Goal: Task Accomplishment & Management: Use online tool/utility

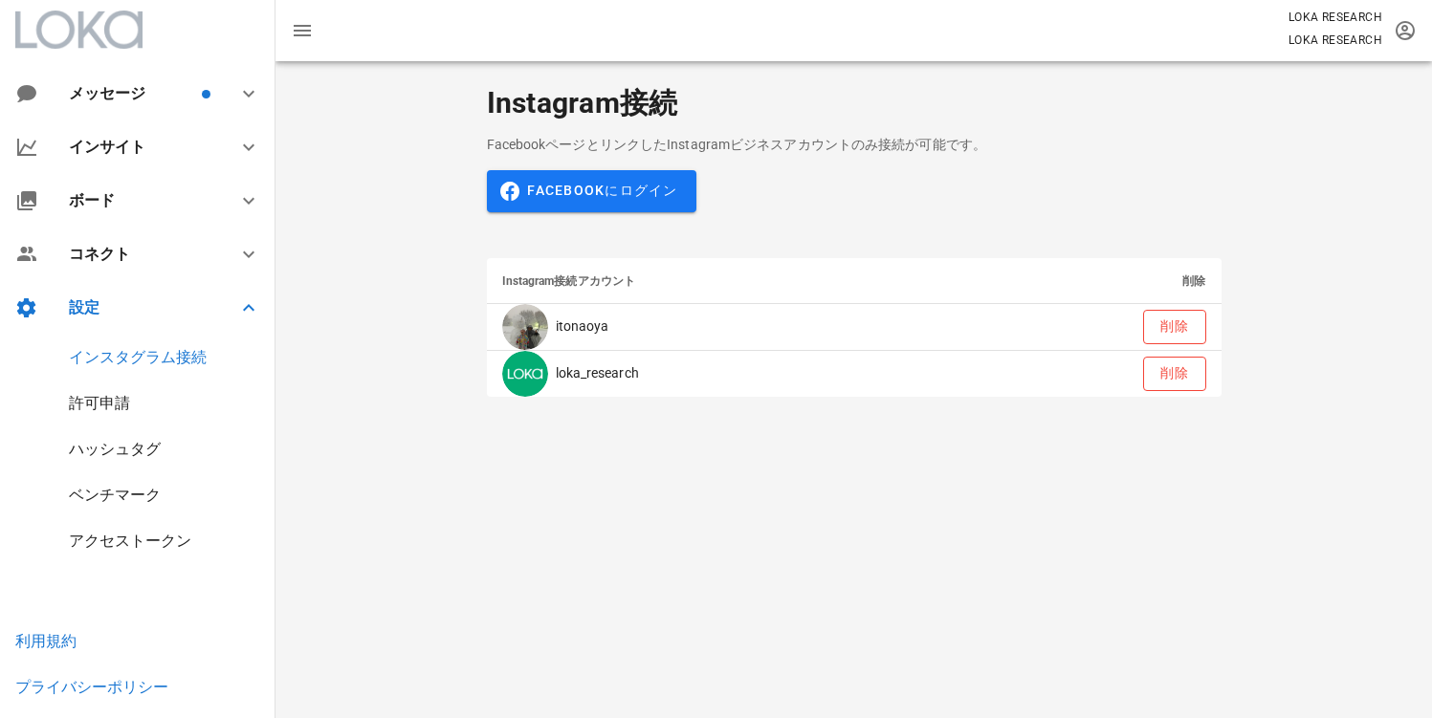
click at [120, 449] on div "ハッシュタグ" at bounding box center [115, 449] width 92 height 18
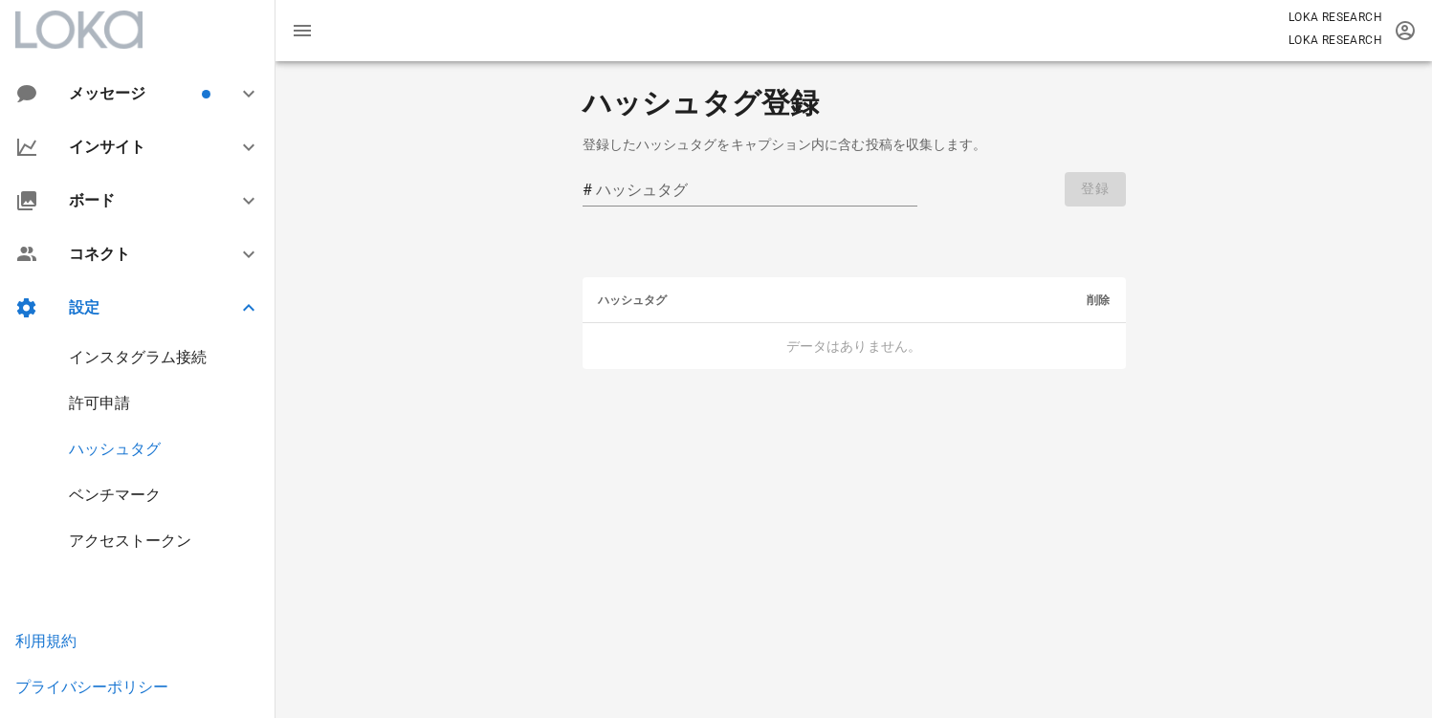
click at [117, 489] on div "ベンチマーク" at bounding box center [115, 495] width 92 height 18
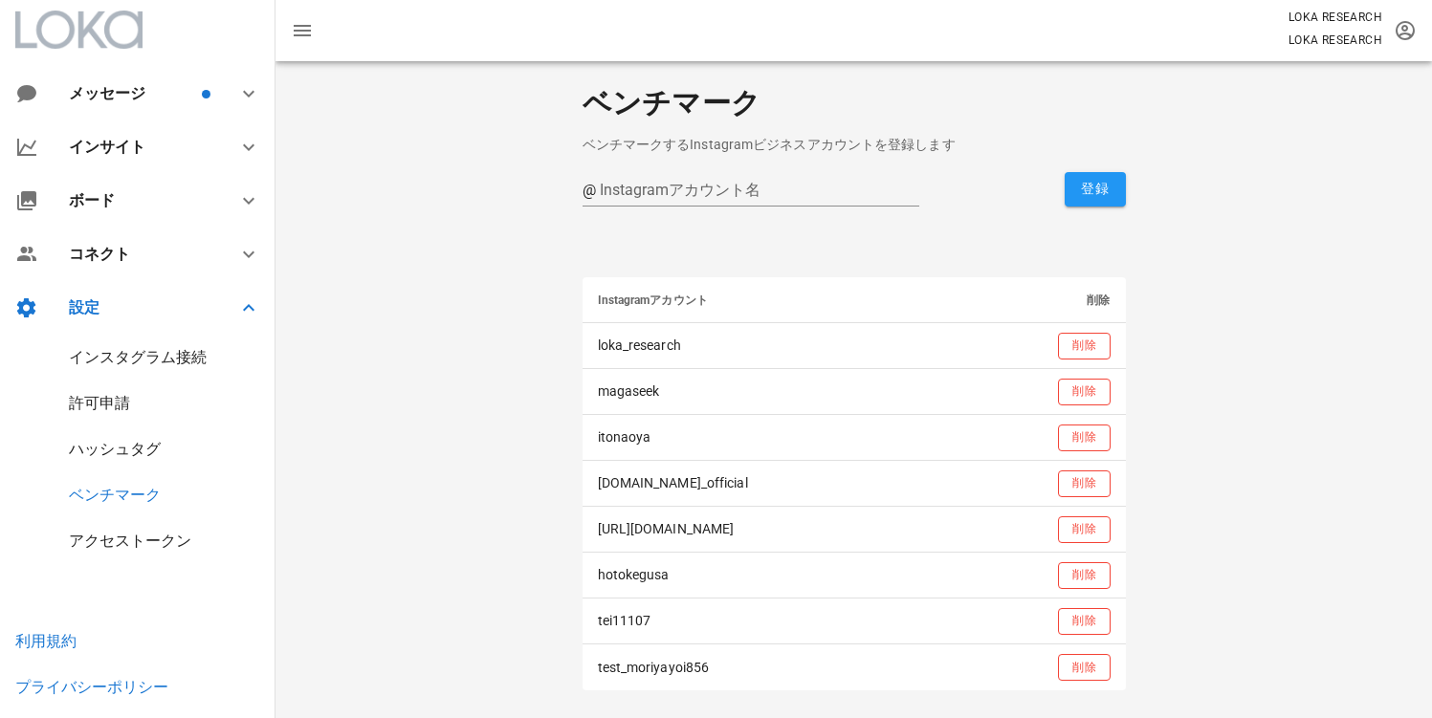
click at [121, 538] on div "アクセストークン" at bounding box center [130, 541] width 122 height 18
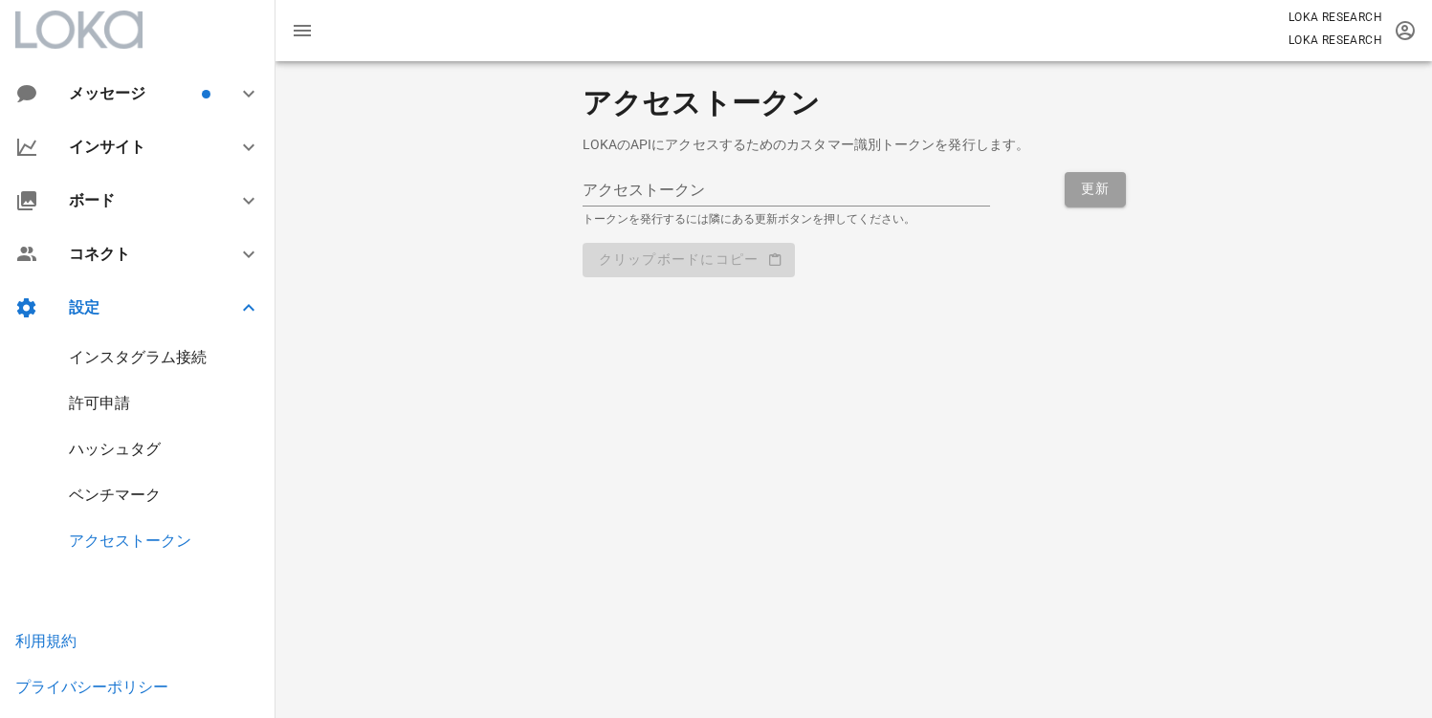
click at [127, 491] on div "ベンチマーク" at bounding box center [115, 495] width 92 height 18
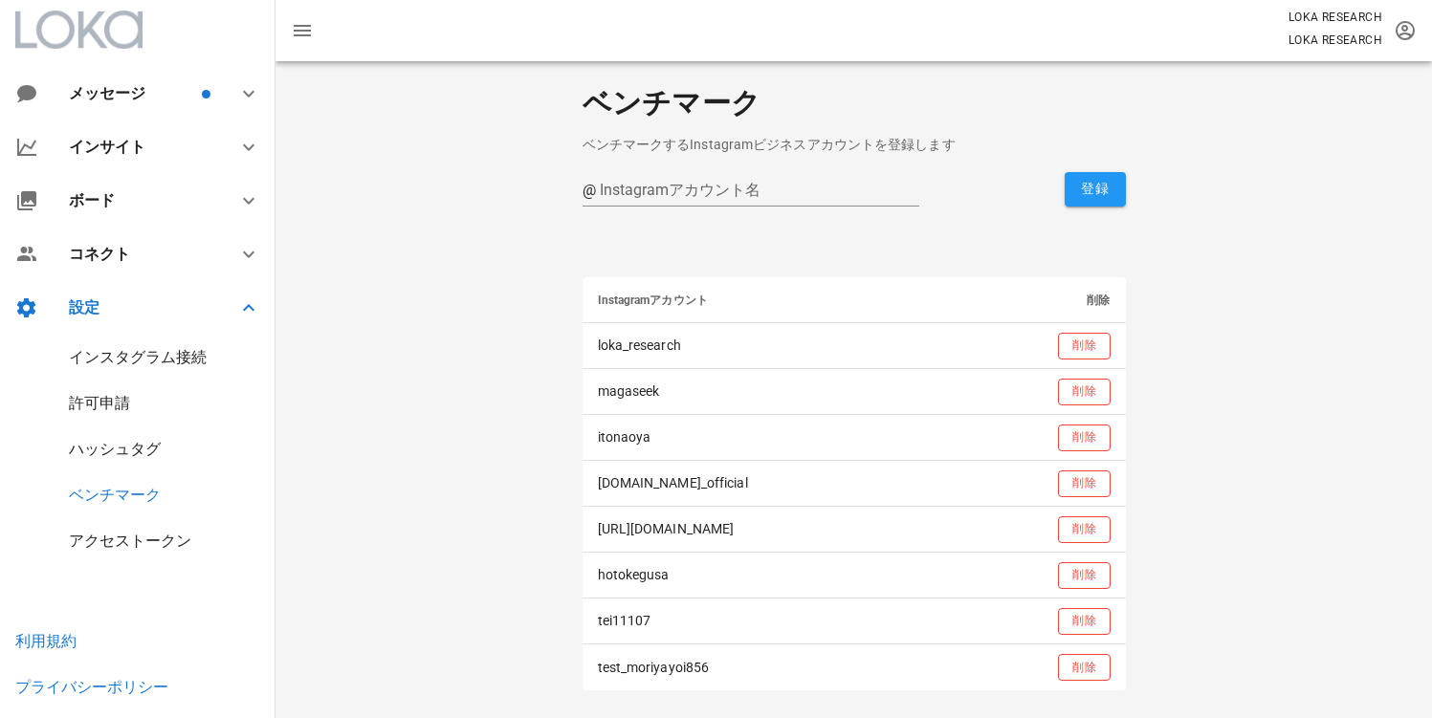
click at [106, 455] on div "ハッシュタグ" at bounding box center [115, 449] width 92 height 18
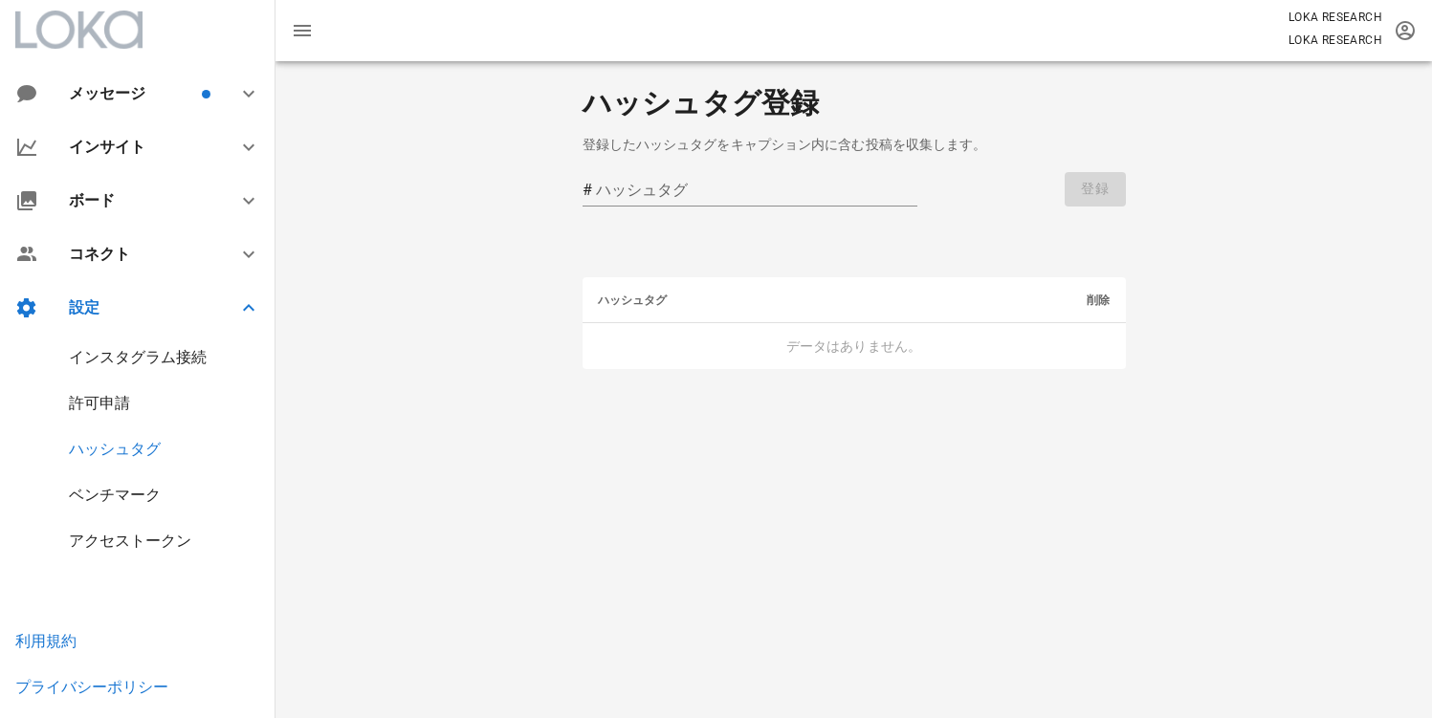
click at [97, 411] on div "許可申請" at bounding box center [99, 403] width 61 height 18
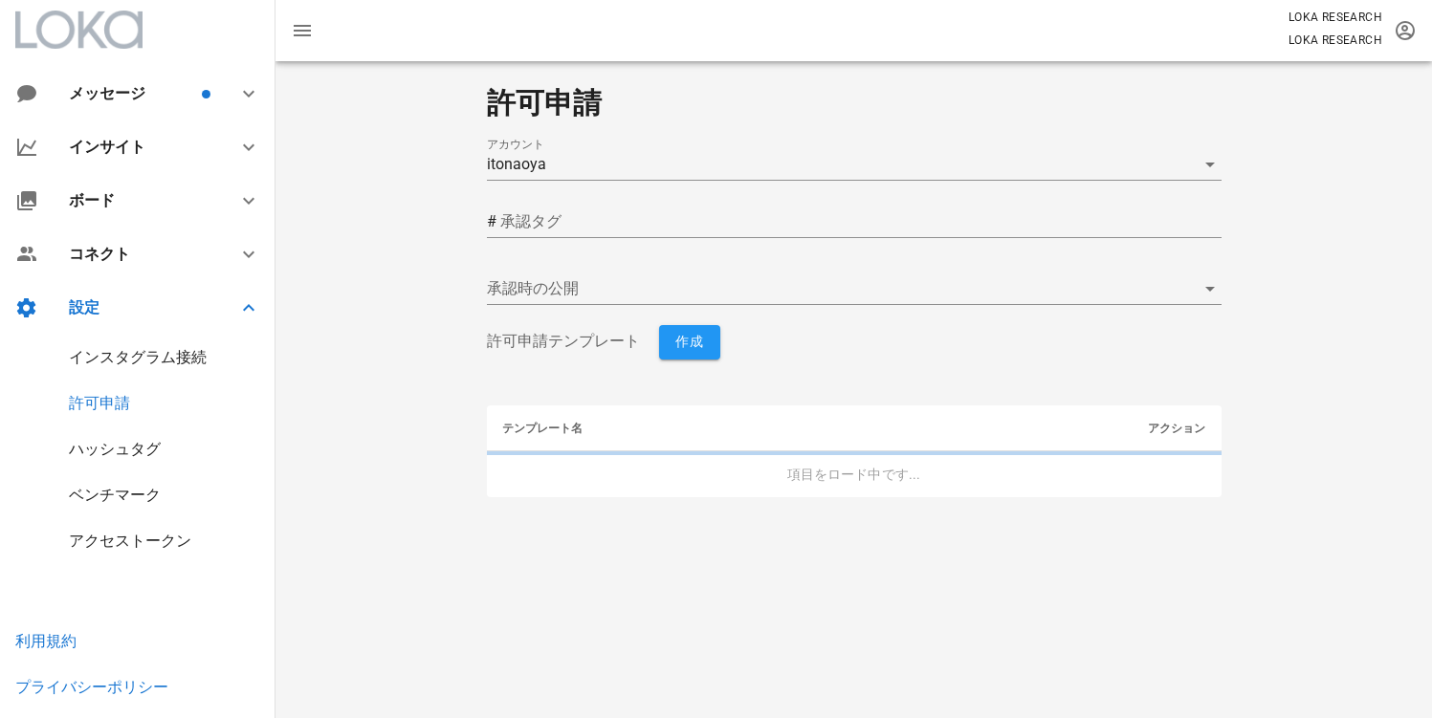
type input "yes"
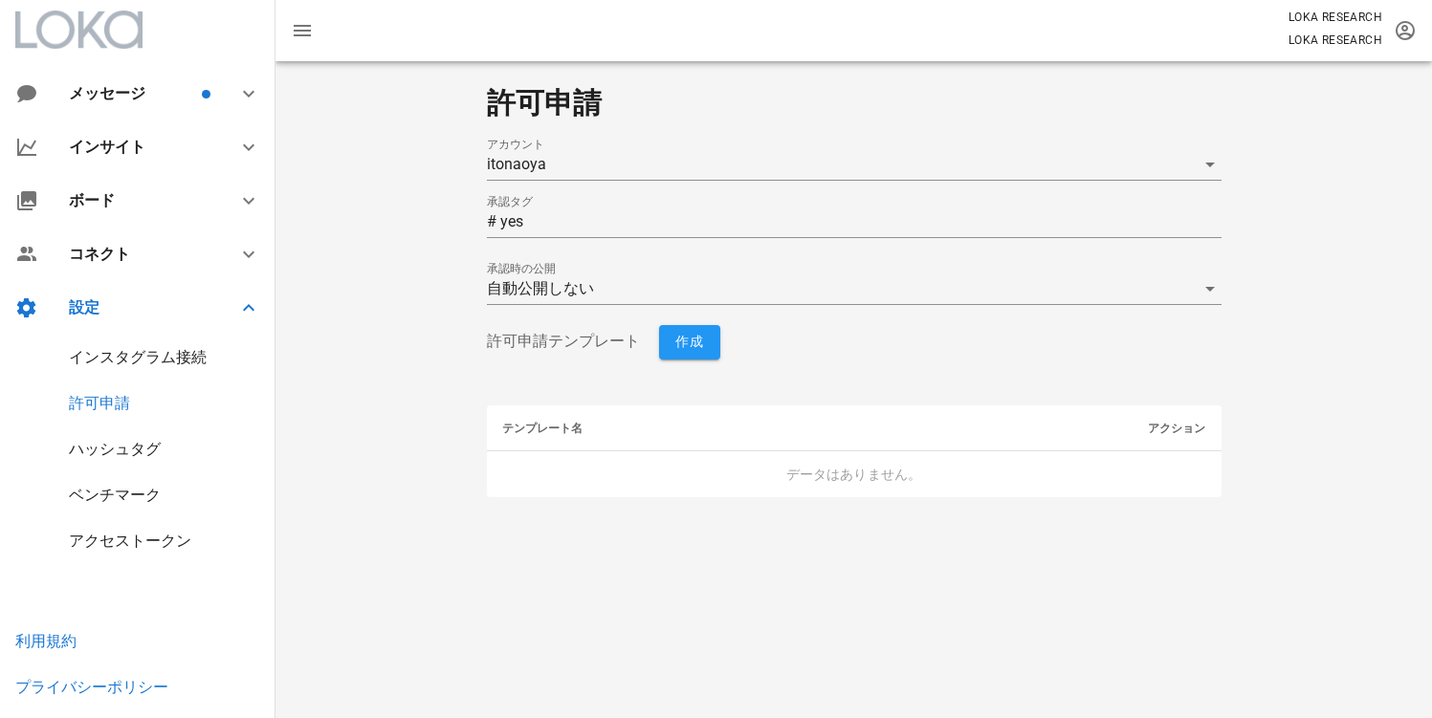
click at [105, 376] on div "インスタグラム接続" at bounding box center [137, 358] width 275 height 46
click at [114, 359] on div "インスタグラム接続" at bounding box center [138, 357] width 138 height 18
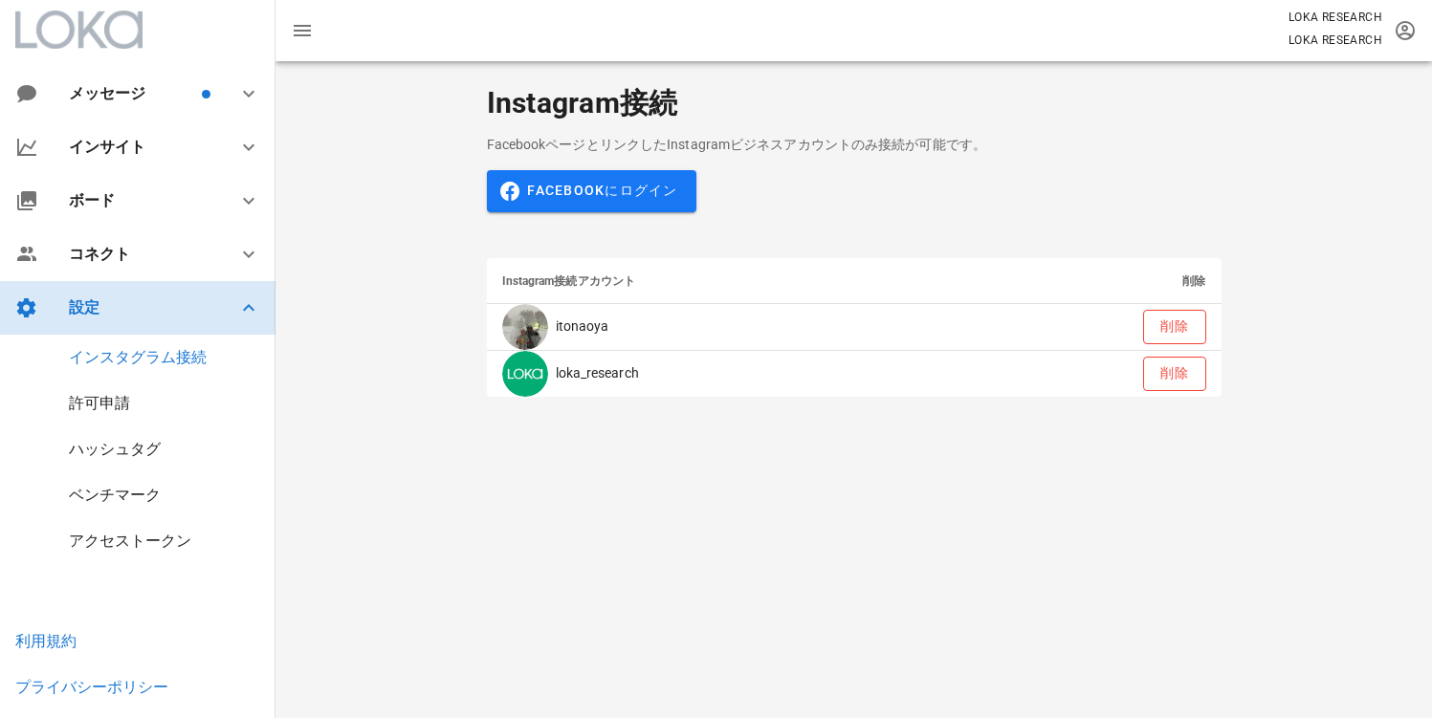
click at [114, 281] on div "設定" at bounding box center [137, 308] width 275 height 54
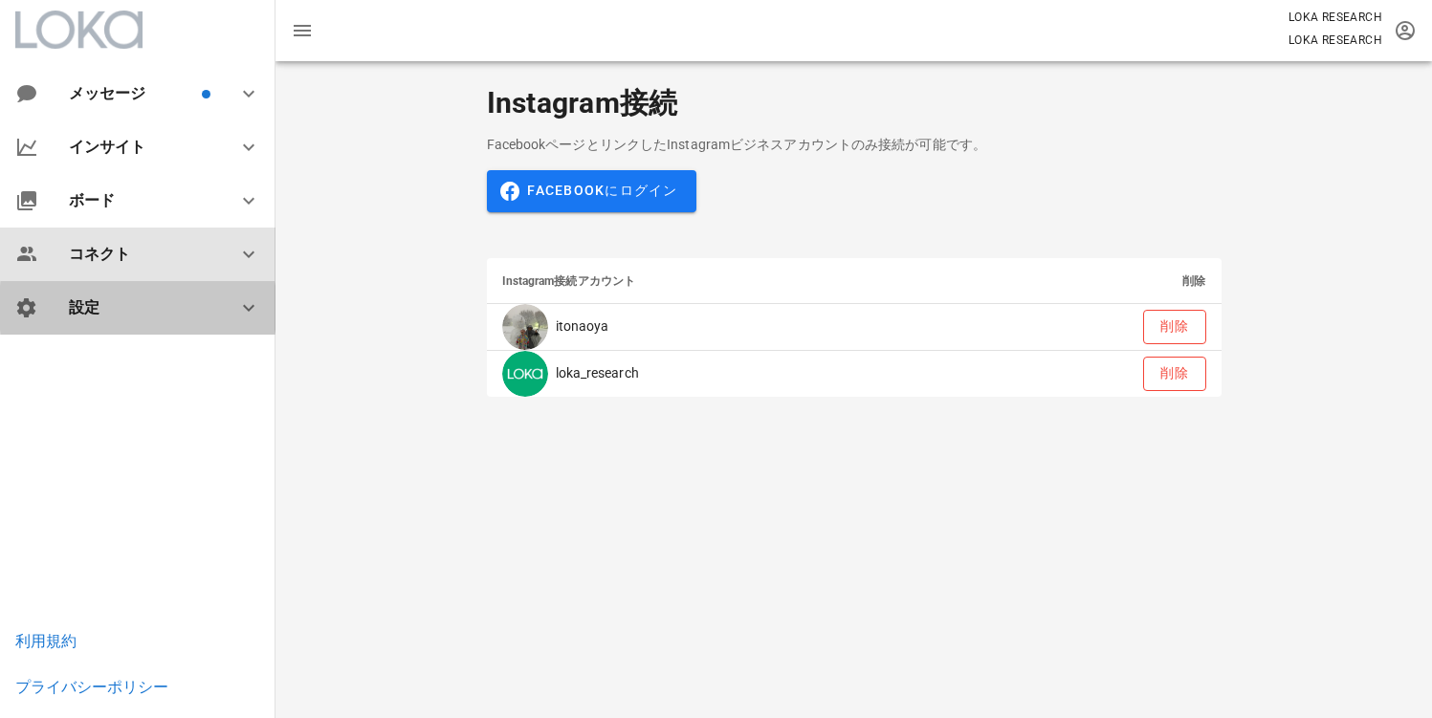
click at [129, 250] on div "コネクト" at bounding box center [141, 254] width 145 height 18
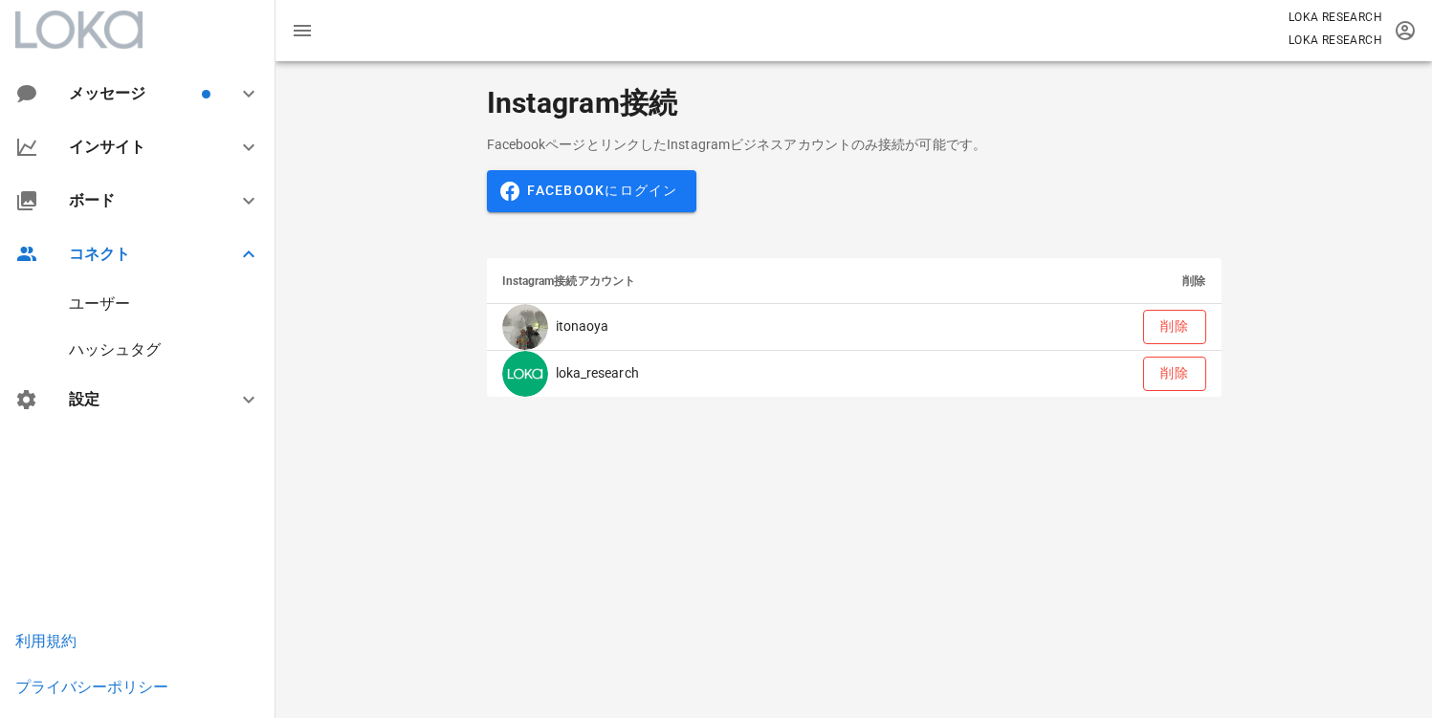
click at [100, 304] on div "ユーザー" at bounding box center [99, 304] width 61 height 18
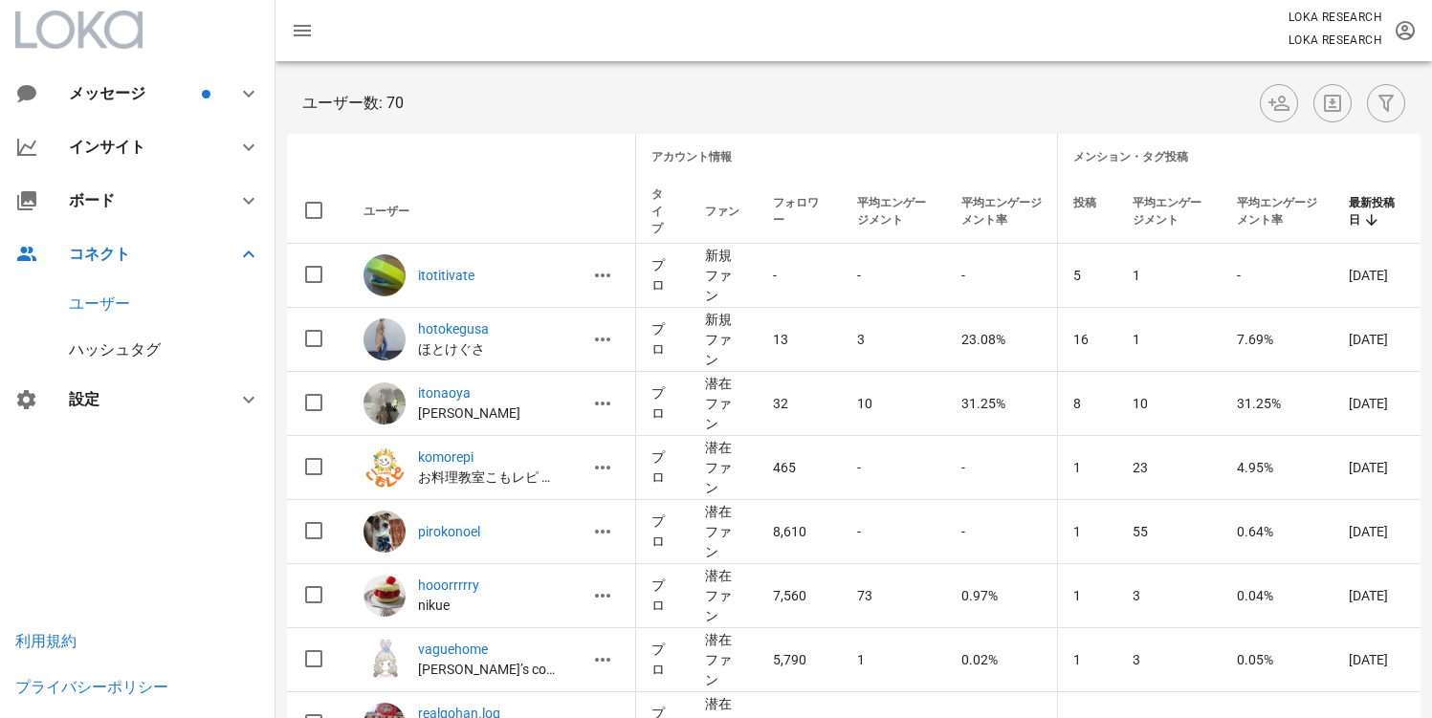
click at [117, 340] on div "ハッシュタグ" at bounding box center [115, 349] width 92 height 18
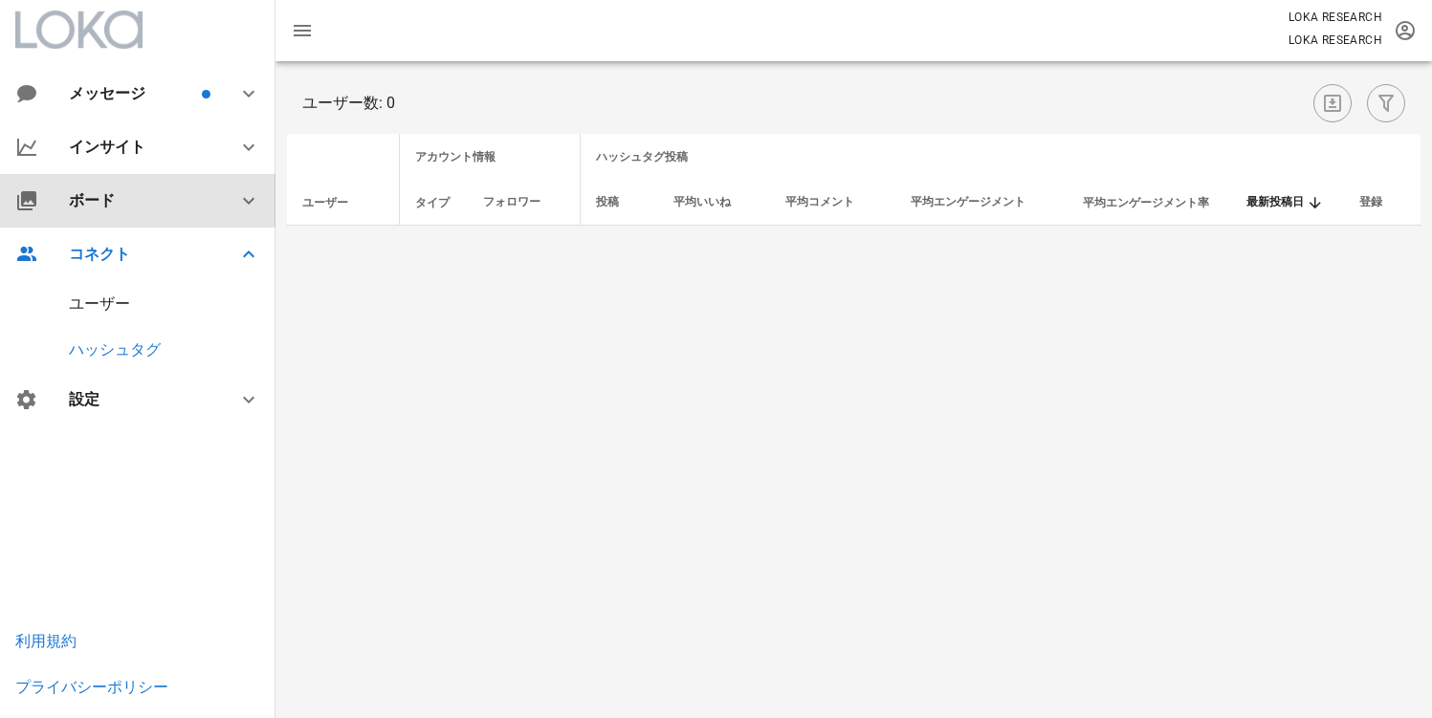
click at [140, 208] on div "ボード" at bounding box center [141, 200] width 145 height 18
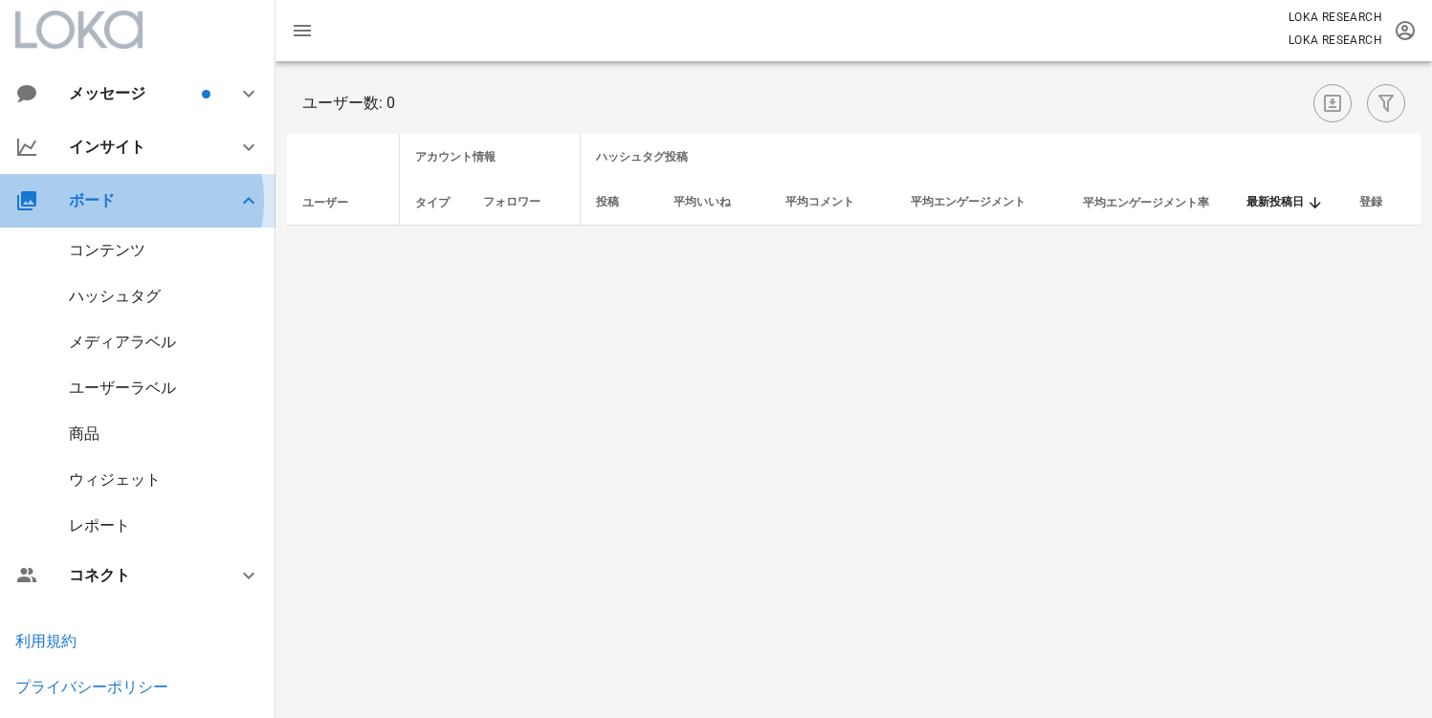
click at [142, 207] on div "ボード" at bounding box center [141, 200] width 145 height 18
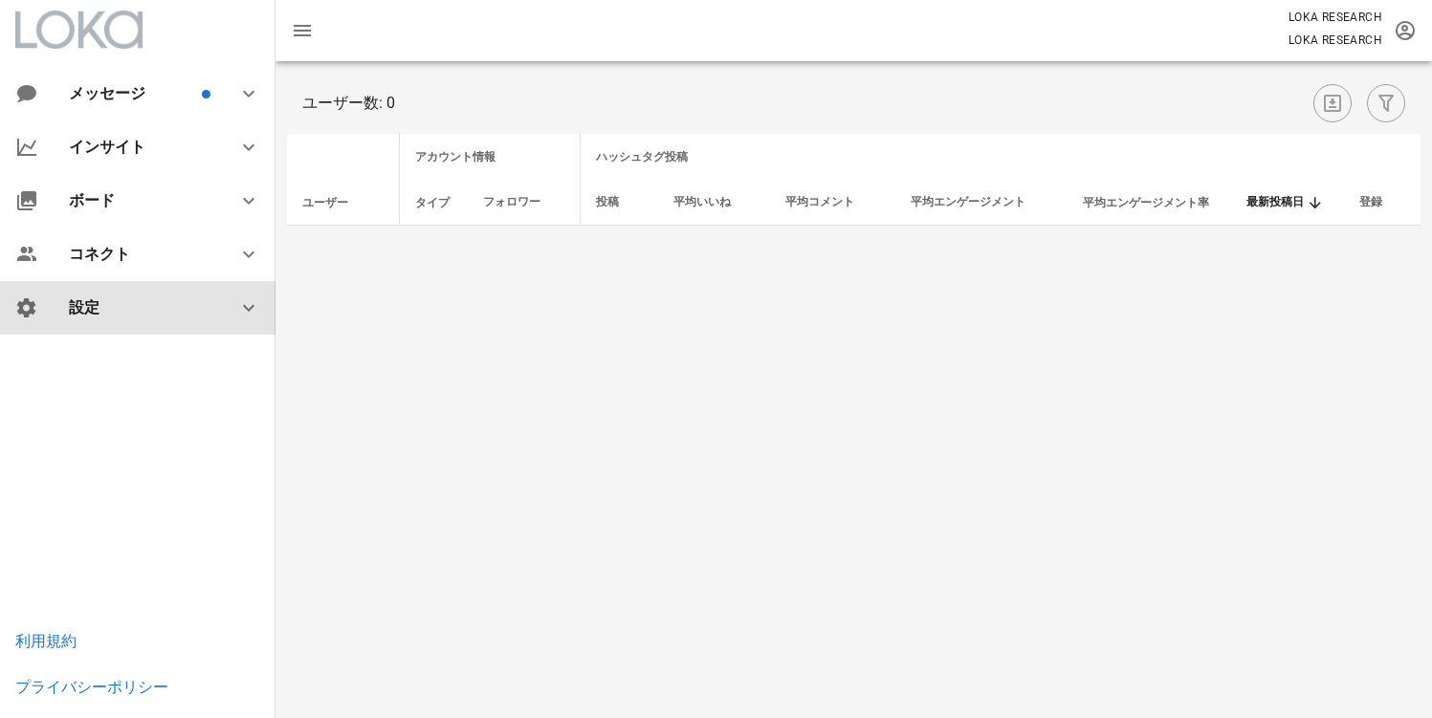
click at [142, 298] on div "設定" at bounding box center [141, 307] width 145 height 18
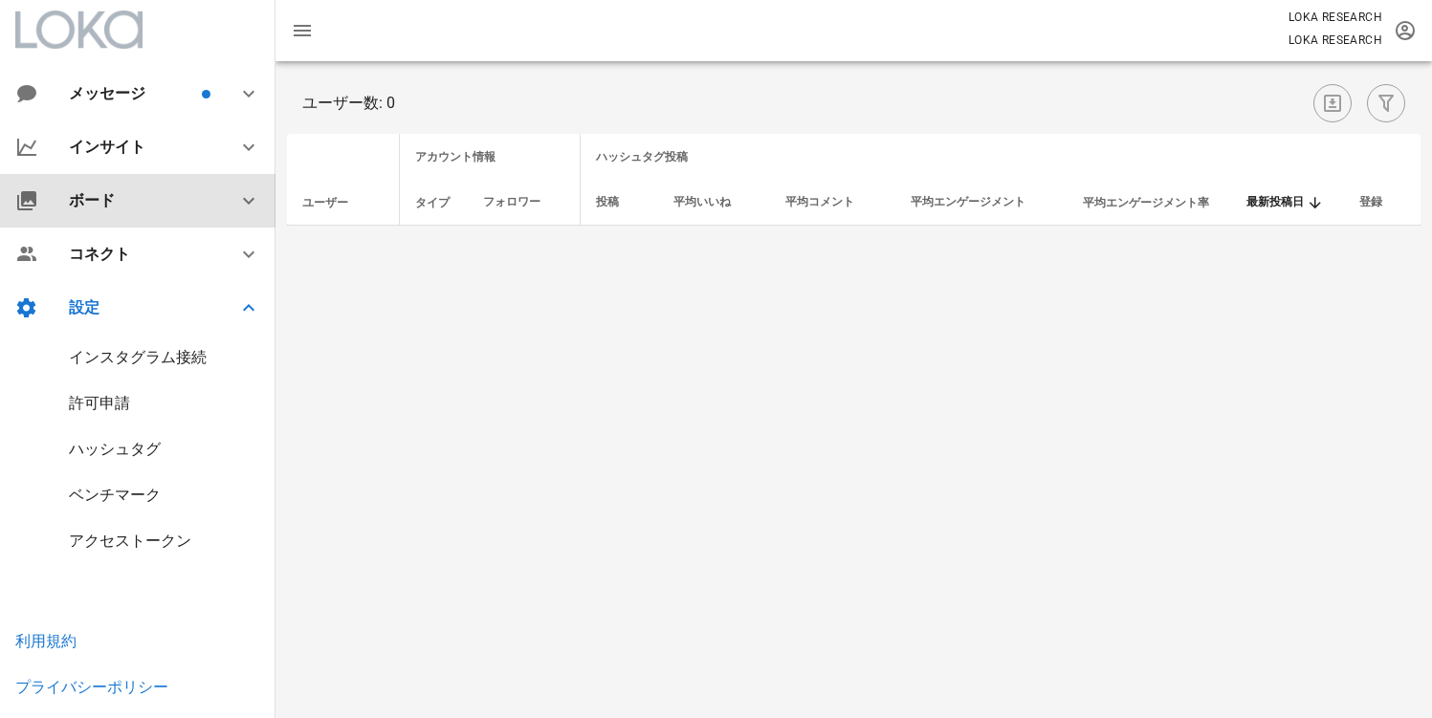
click at [130, 193] on div "ボード" at bounding box center [141, 200] width 145 height 18
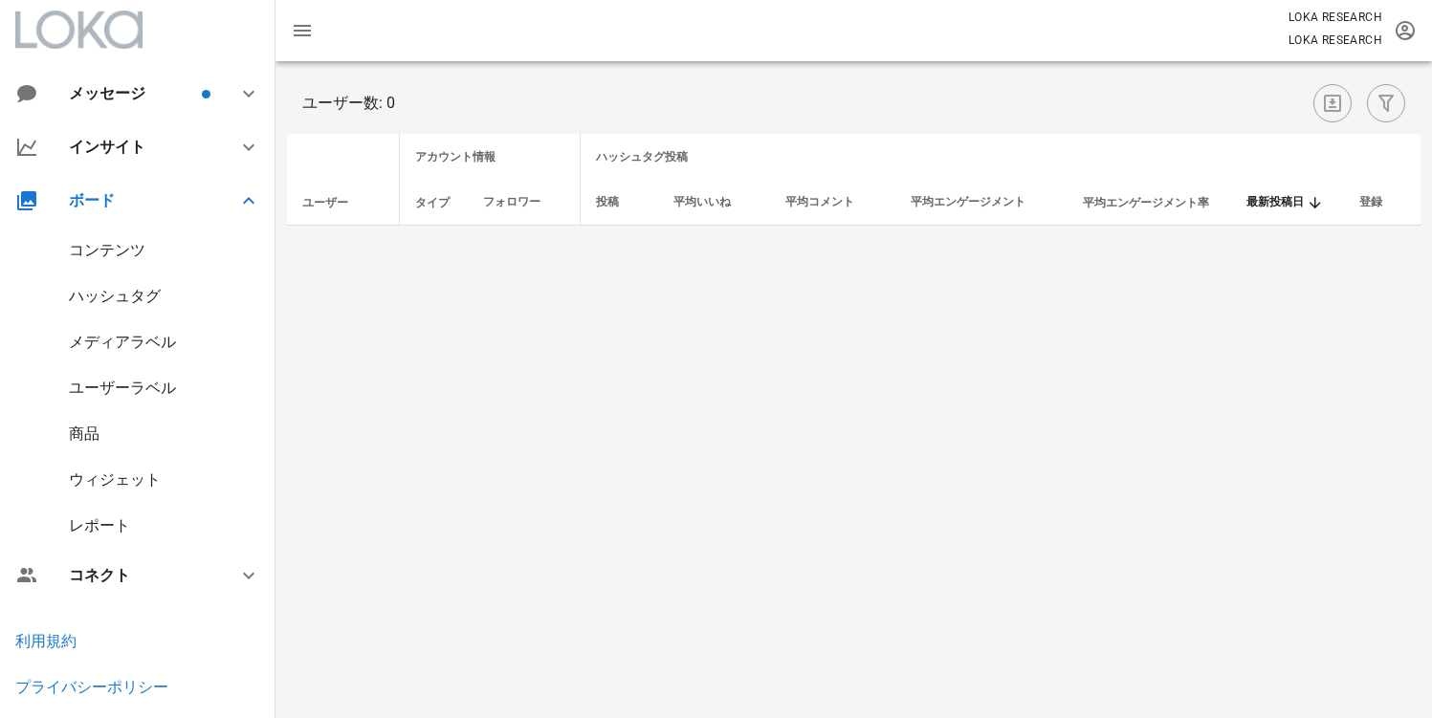
click at [123, 491] on div "ウィジェット" at bounding box center [137, 480] width 275 height 46
click at [79, 432] on div "商品" at bounding box center [84, 434] width 31 height 18
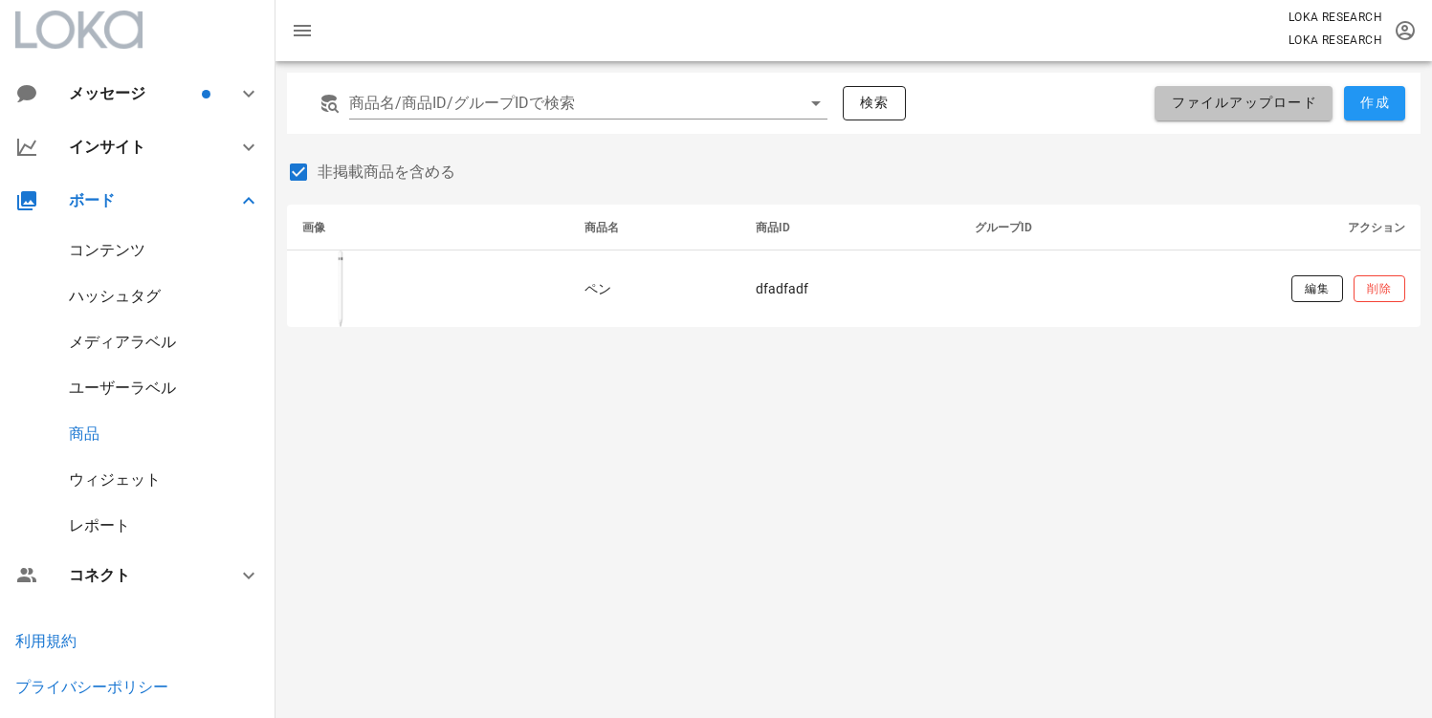
click at [1255, 113] on button "ファイルアップロード" at bounding box center [1243, 103] width 178 height 34
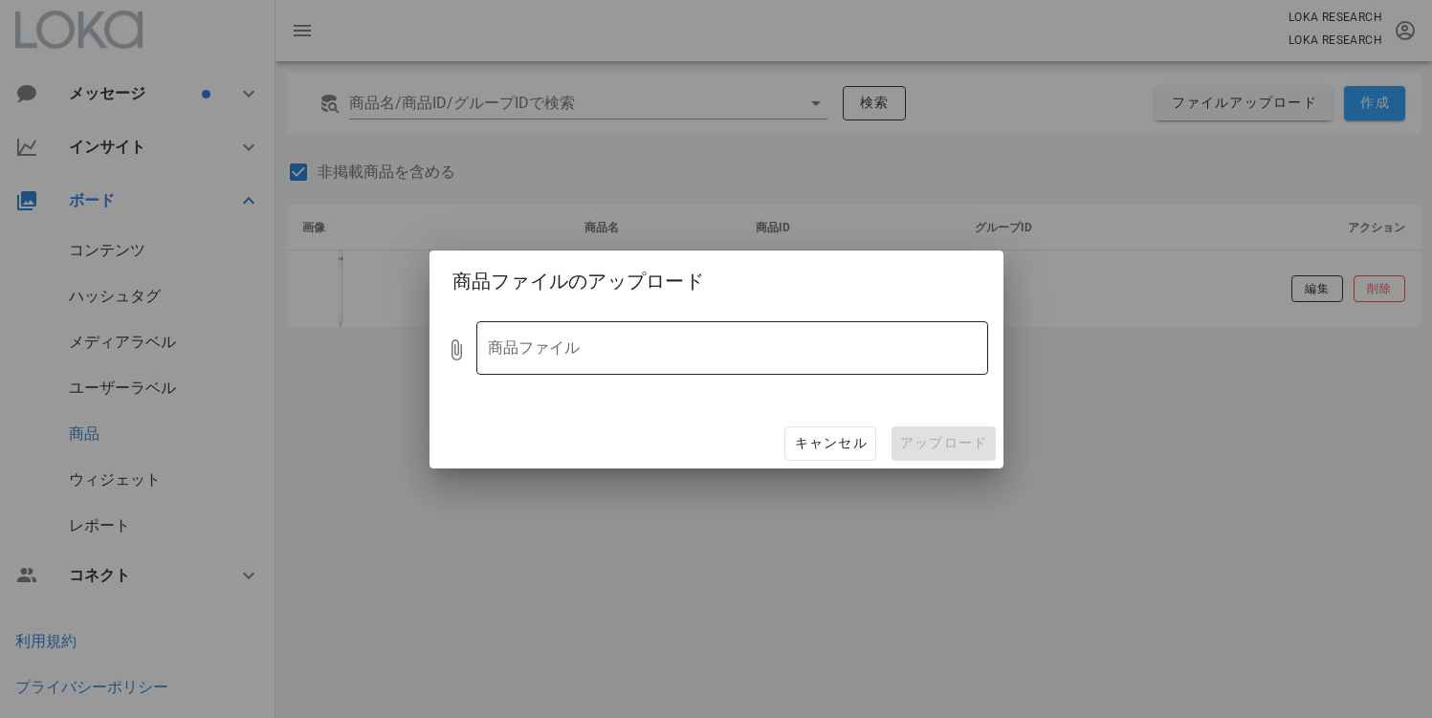
click at [597, 367] on div at bounding box center [719, 348] width 462 height 42
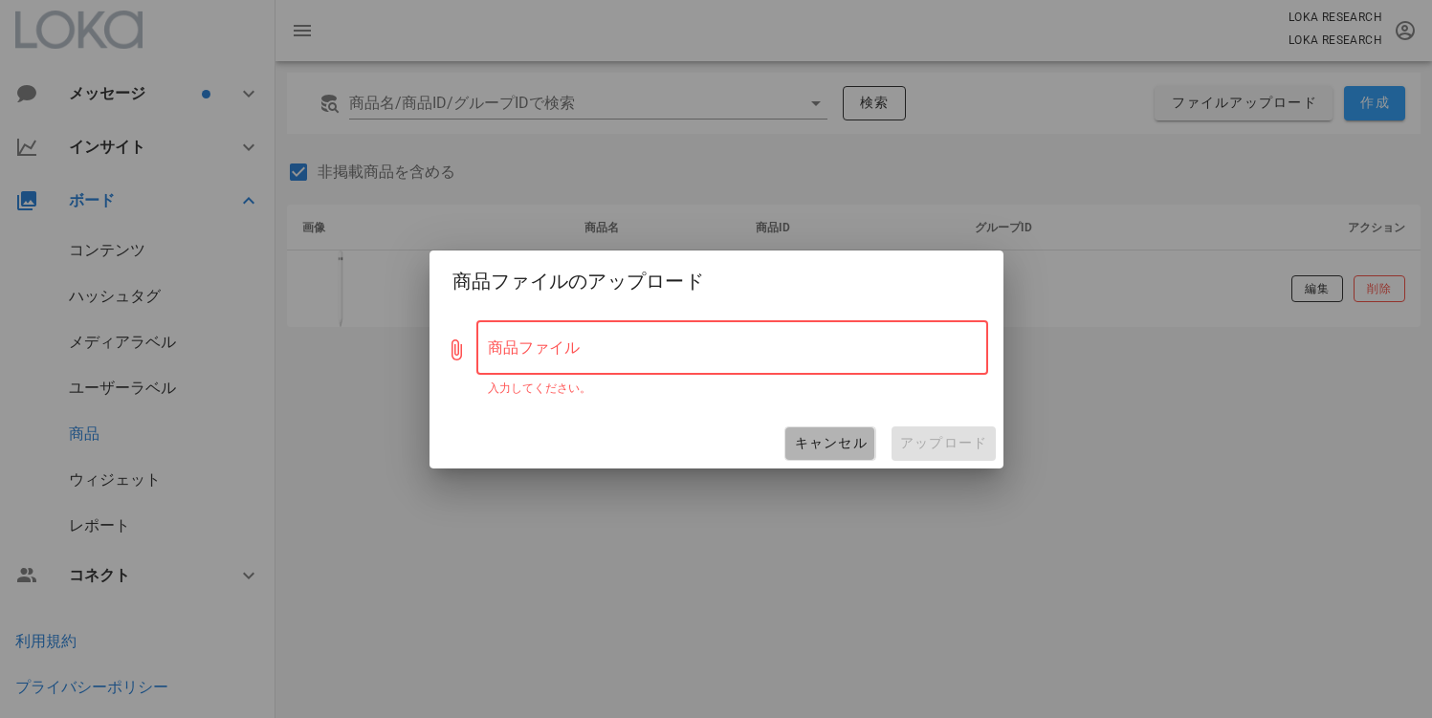
click at [866, 436] on span "キャンセル" at bounding box center [830, 443] width 74 height 17
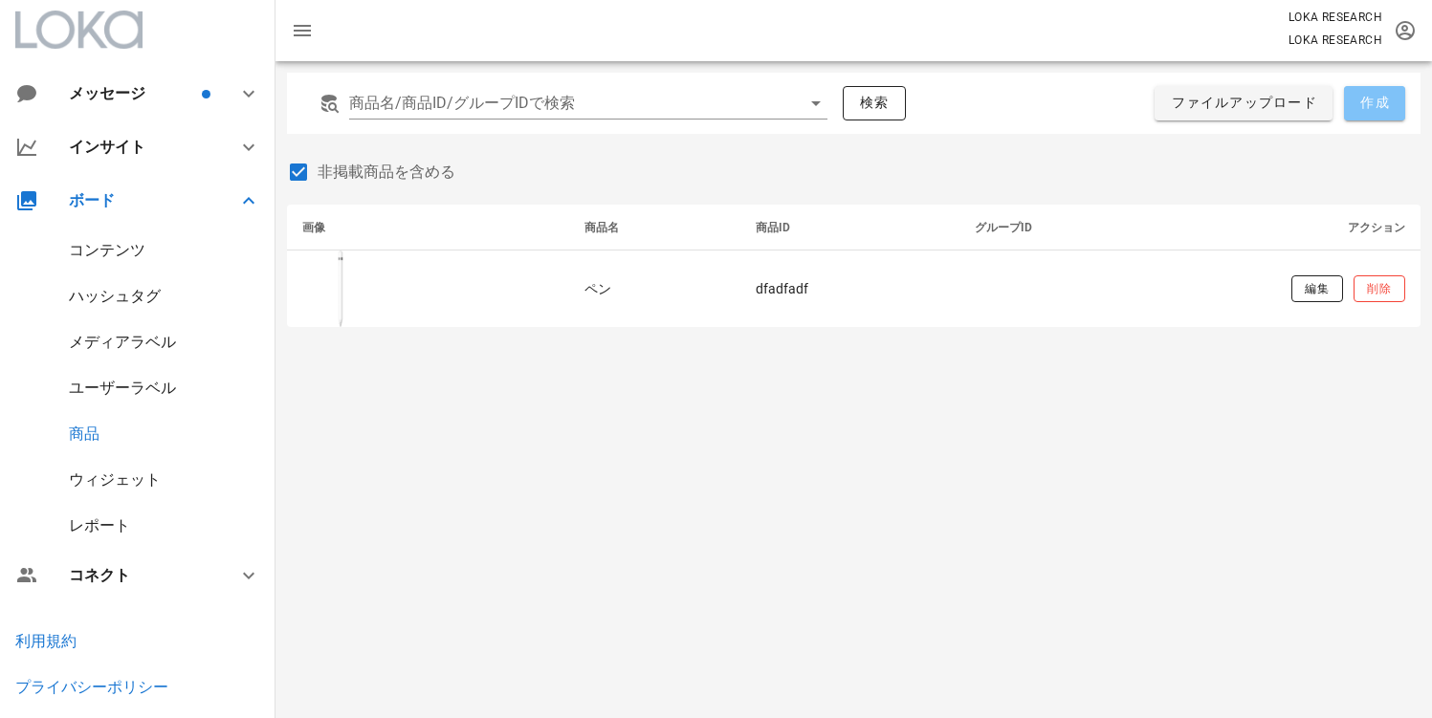
click at [1394, 105] on button "作成" at bounding box center [1374, 103] width 61 height 34
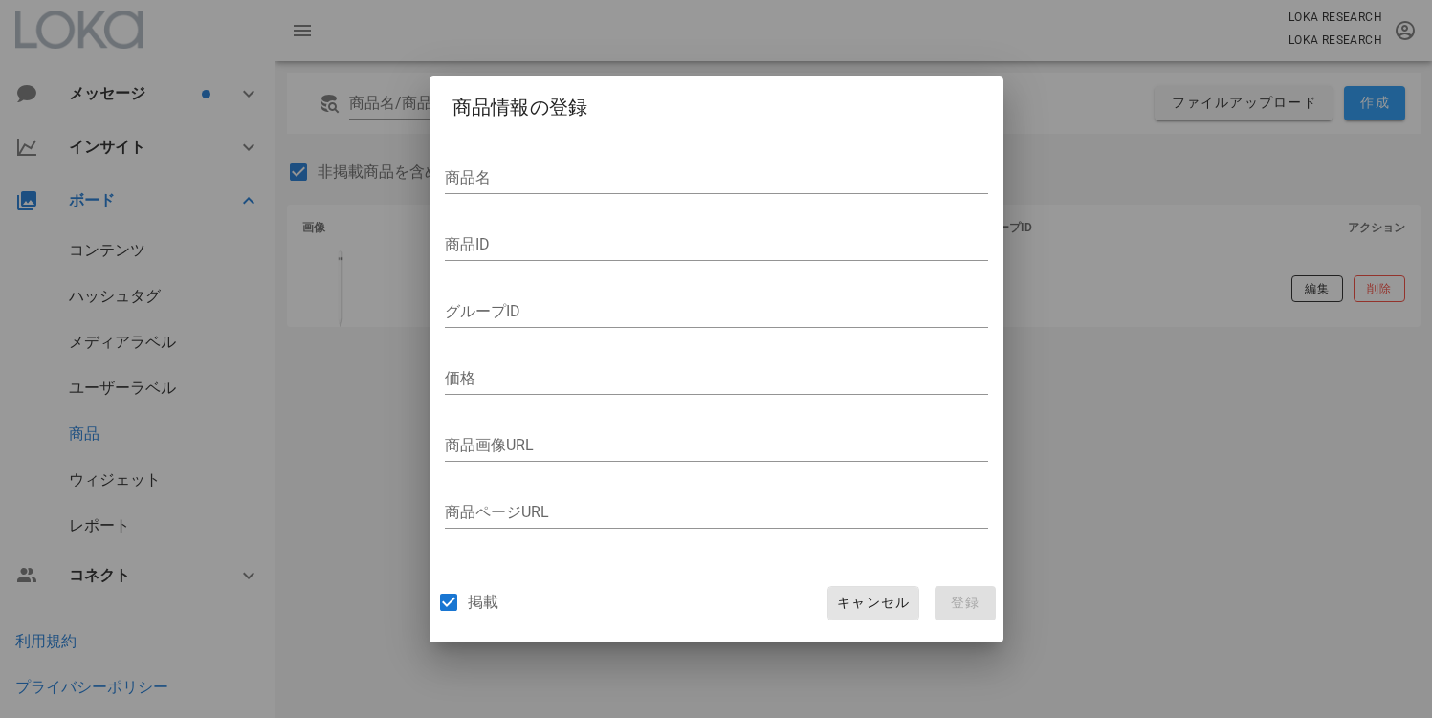
click at [851, 589] on button "キャンセル" at bounding box center [872, 603] width 91 height 34
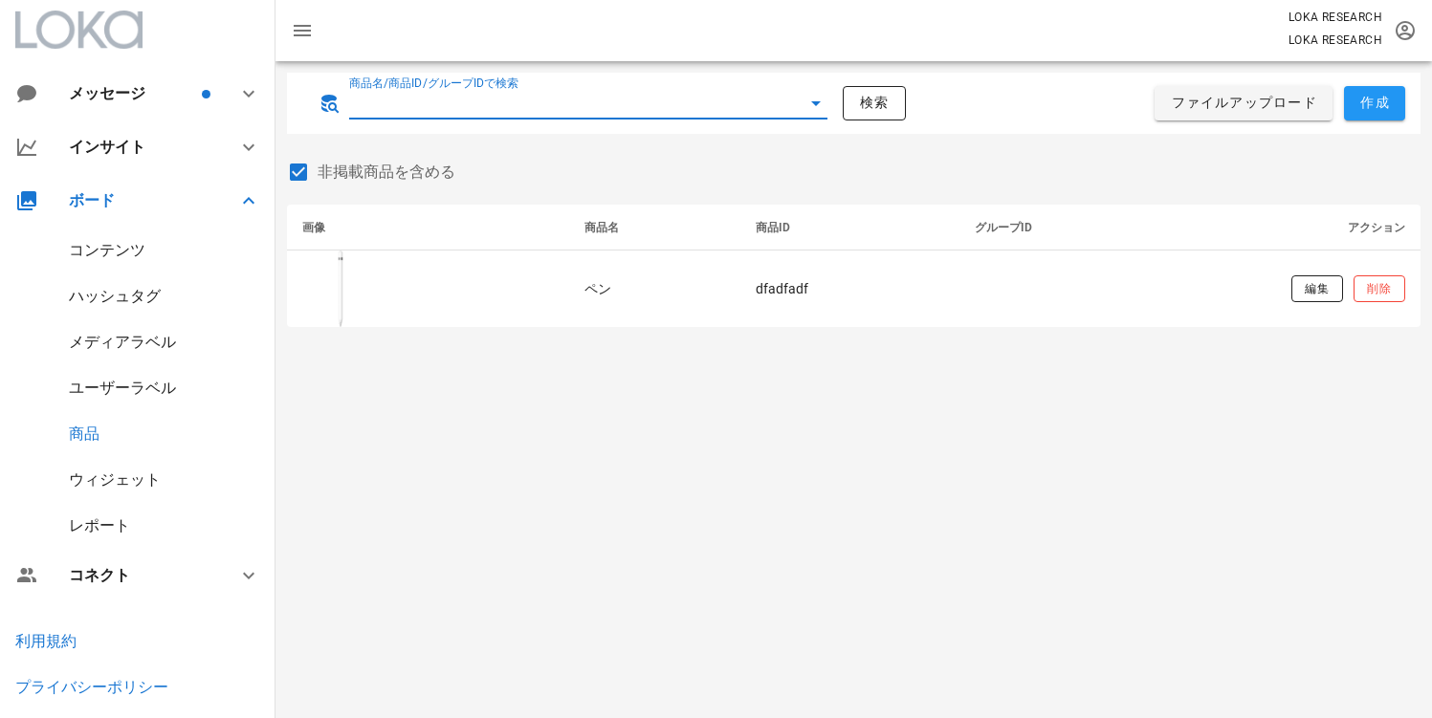
click at [727, 88] on input "商品名/商品ID/グループIDで検索" at bounding box center [561, 103] width 425 height 31
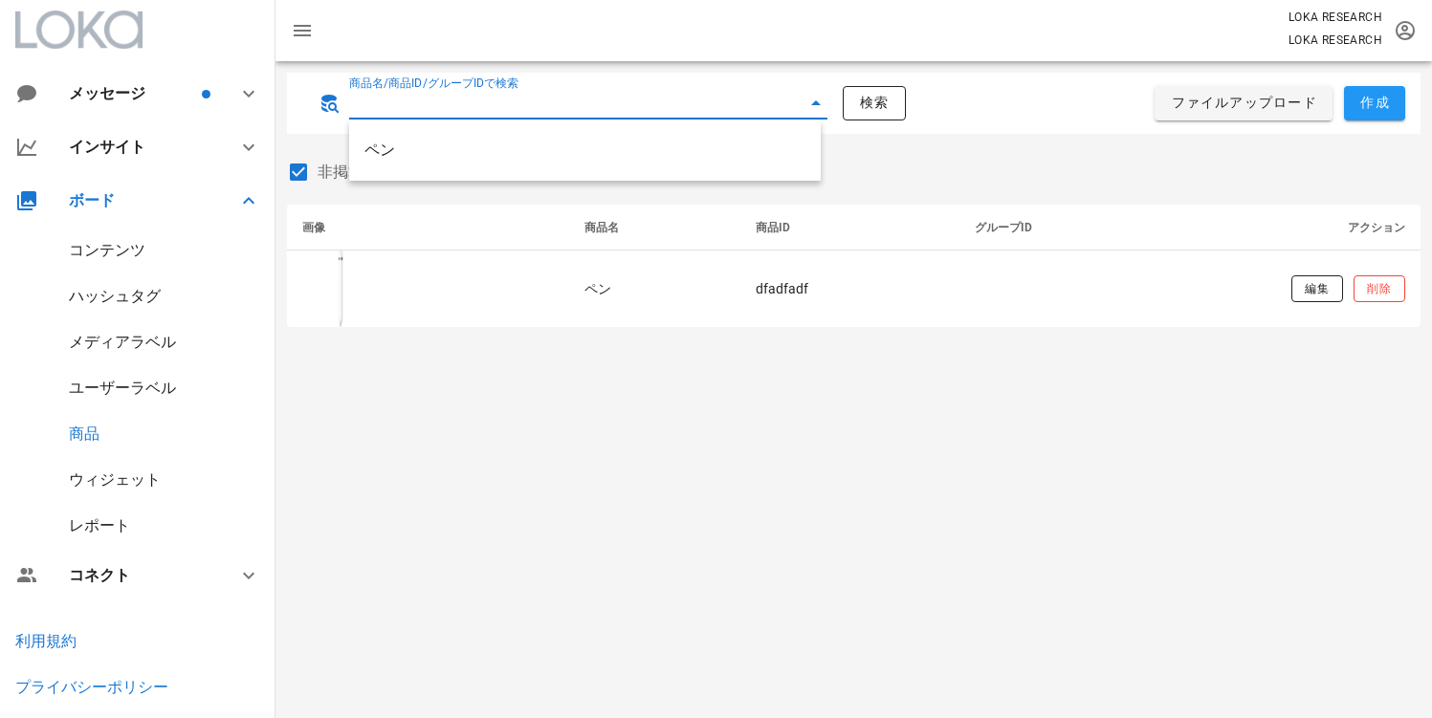
click at [813, 100] on icon at bounding box center [815, 103] width 23 height 23
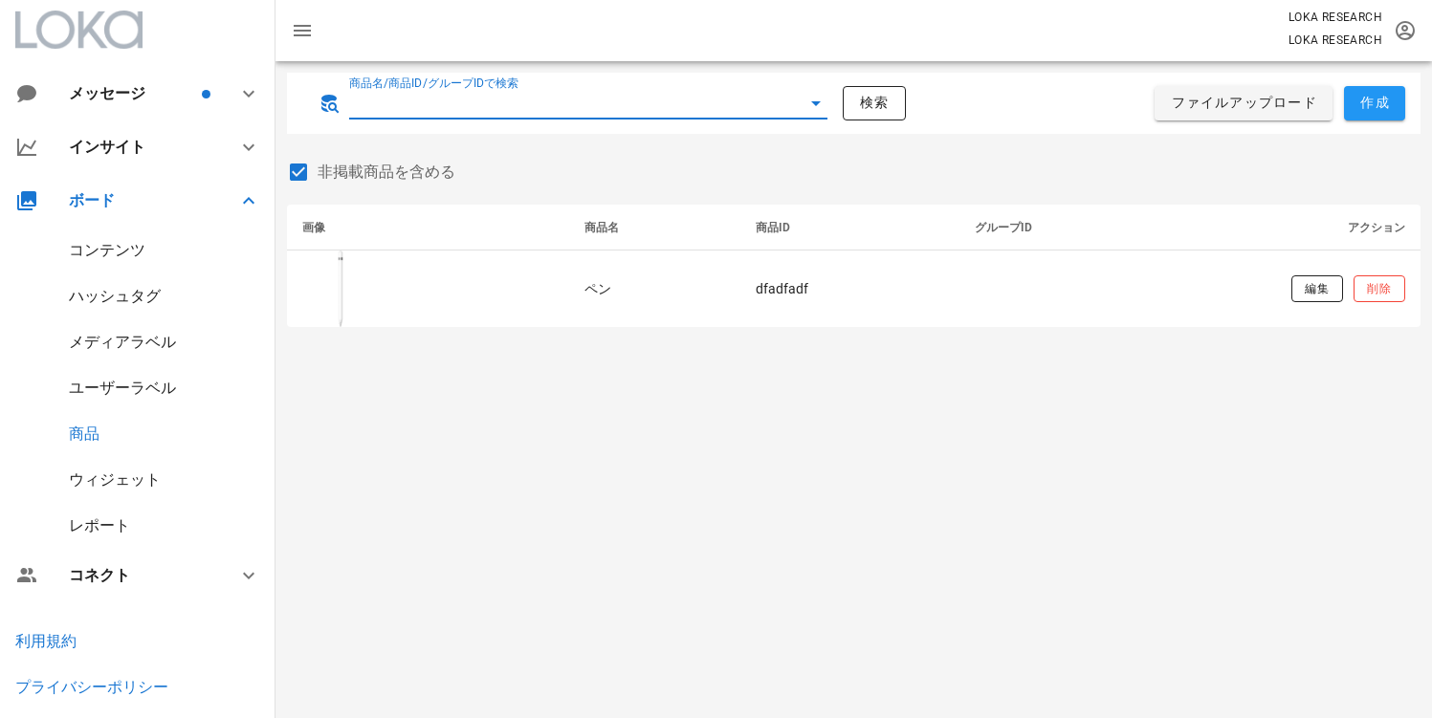
click at [942, 199] on div at bounding box center [853, 197] width 1133 height 13
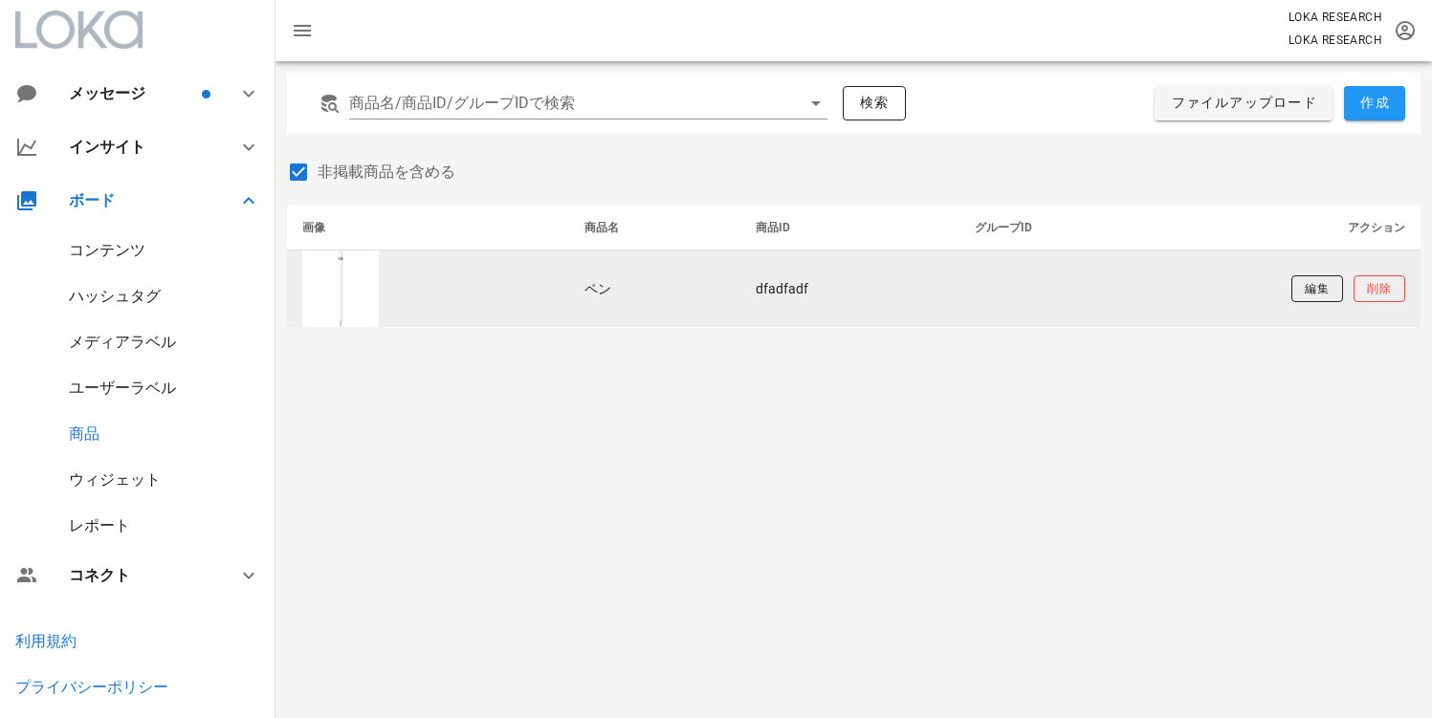
click at [362, 295] on div at bounding box center [340, 289] width 77 height 77
click at [592, 295] on td "ペン" at bounding box center [654, 289] width 171 height 77
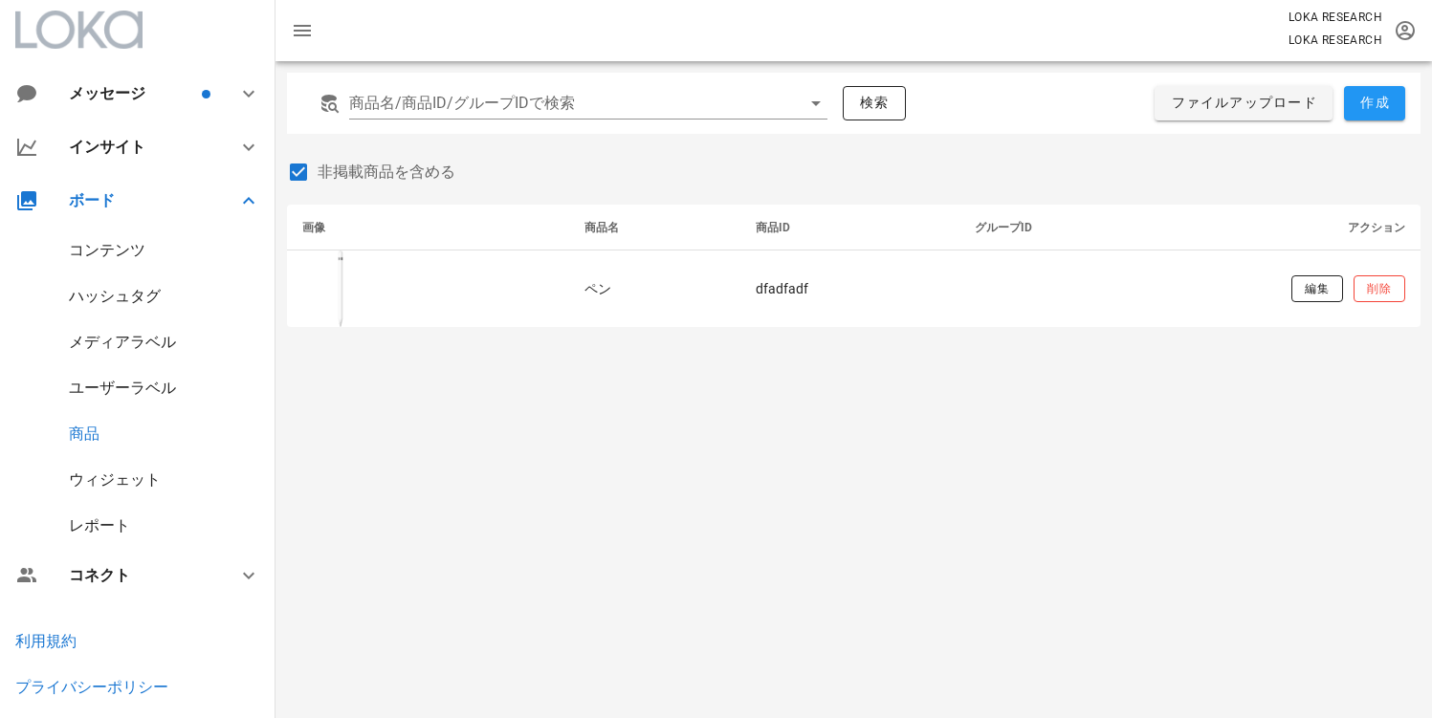
click at [795, 541] on div "商品名/商品ID/グループIDで検索 検索 ファイルアップロード 作成 非掲載商品を含める 画像 商品名 商品ID グループID アクション ペン dfadf…" at bounding box center [853, 389] width 1156 height 657
click at [556, 445] on div "商品名/商品ID/グループIDで検索 検索 ファイルアップロード 作成 非掲載商品を含める 画像 商品名 商品ID グループID アクション ペン dfadf…" at bounding box center [853, 389] width 1156 height 657
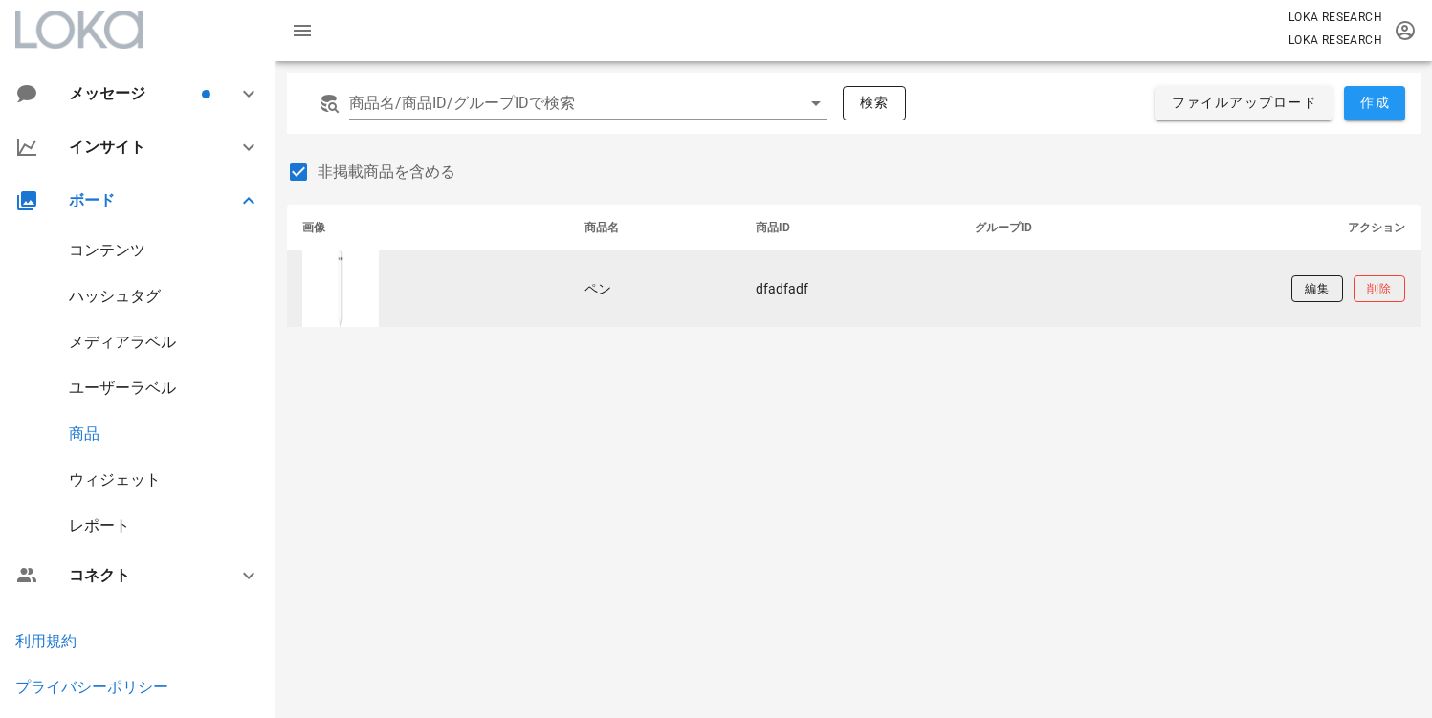
click at [384, 304] on td at bounding box center [428, 289] width 282 height 77
click at [386, 295] on td at bounding box center [428, 289] width 282 height 77
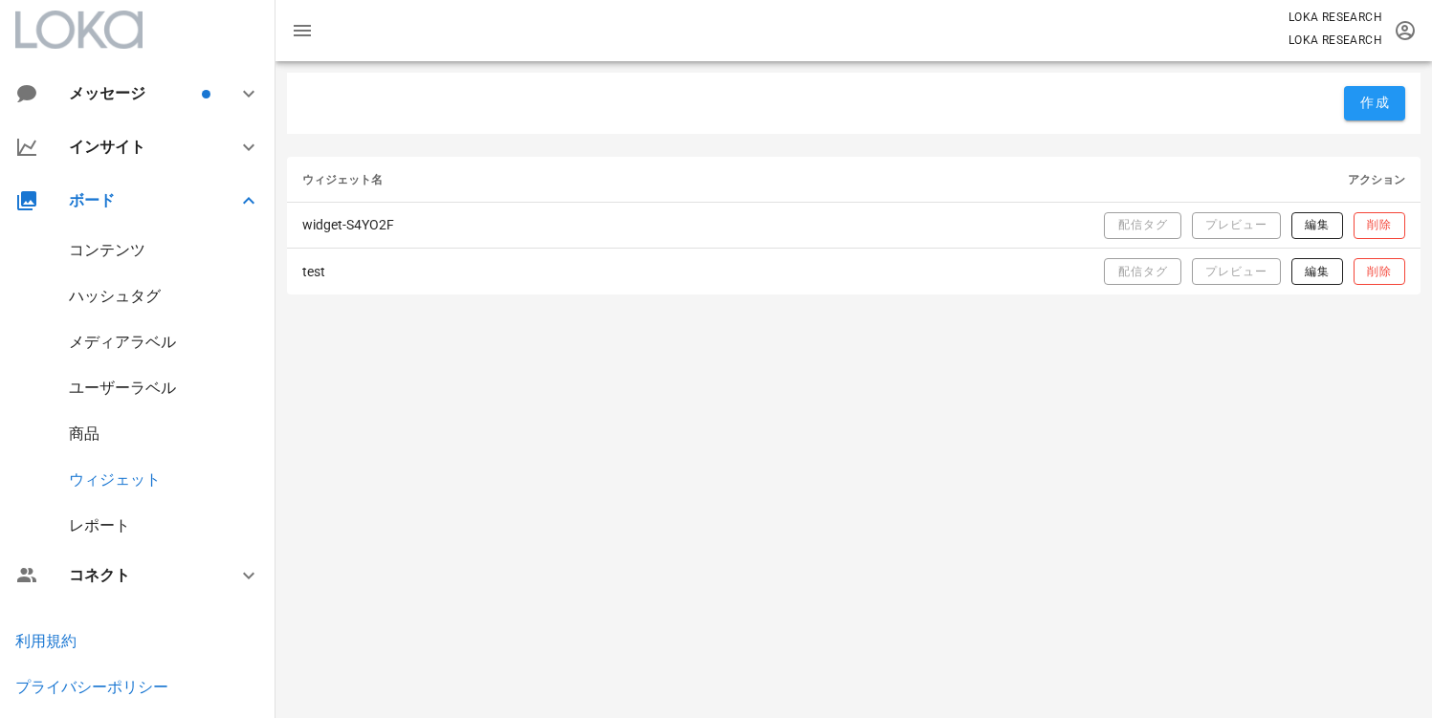
click at [86, 428] on div "商品" at bounding box center [84, 434] width 31 height 18
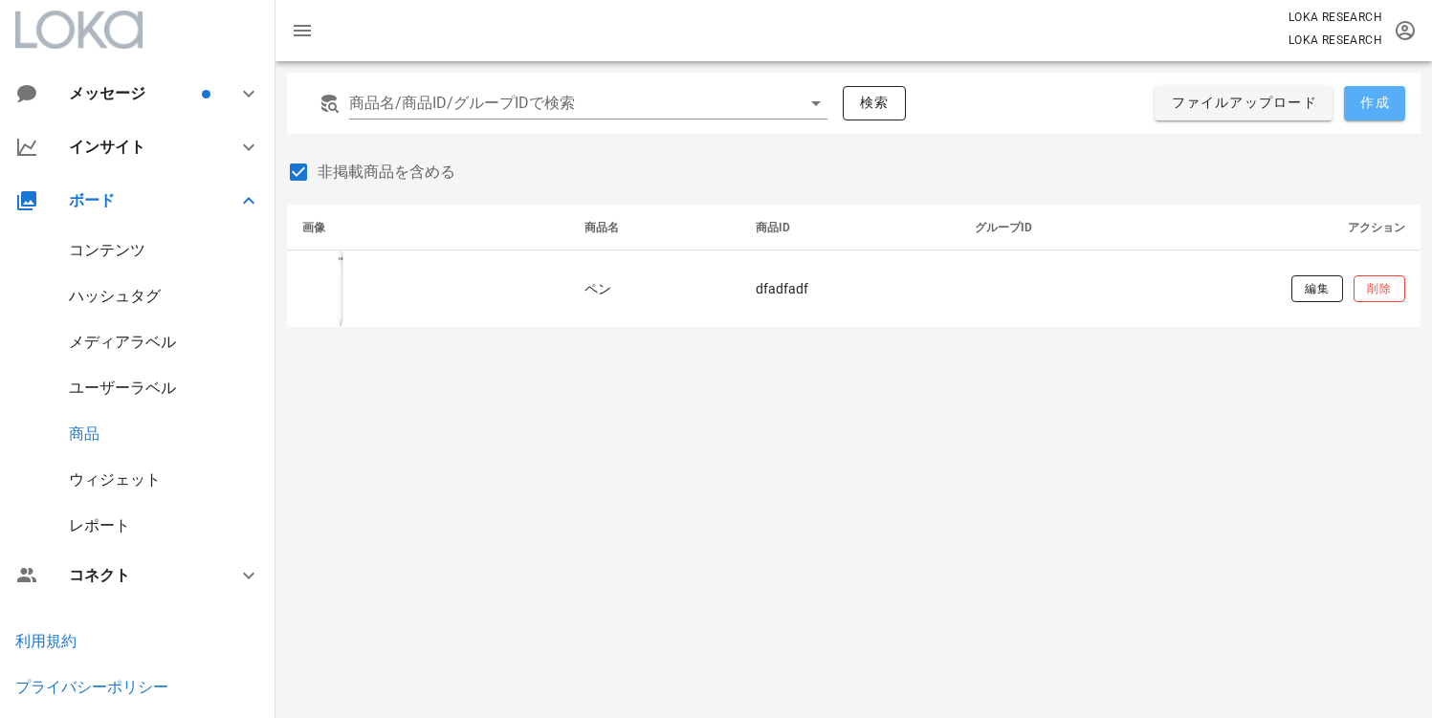
click at [1360, 114] on button "作成" at bounding box center [1374, 103] width 61 height 34
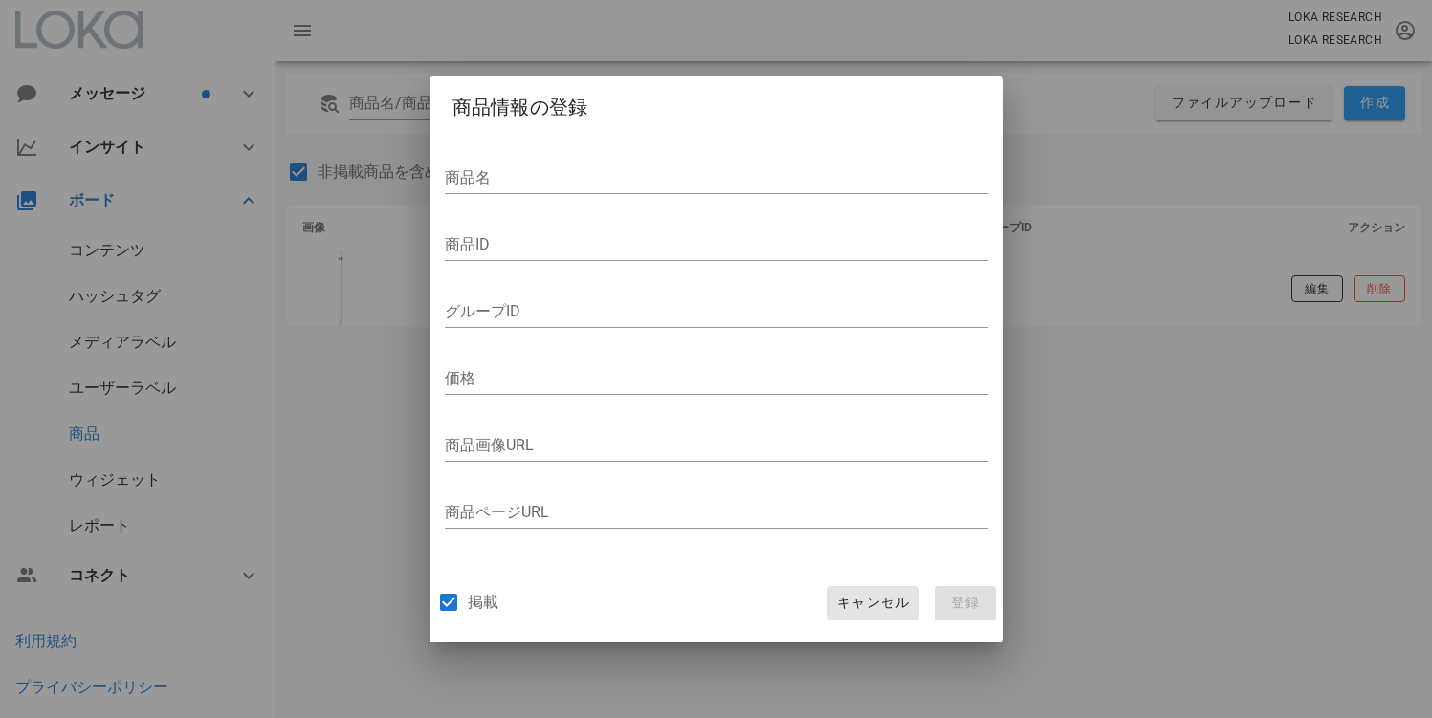
click at [829, 595] on button "キャンセル" at bounding box center [872, 603] width 91 height 34
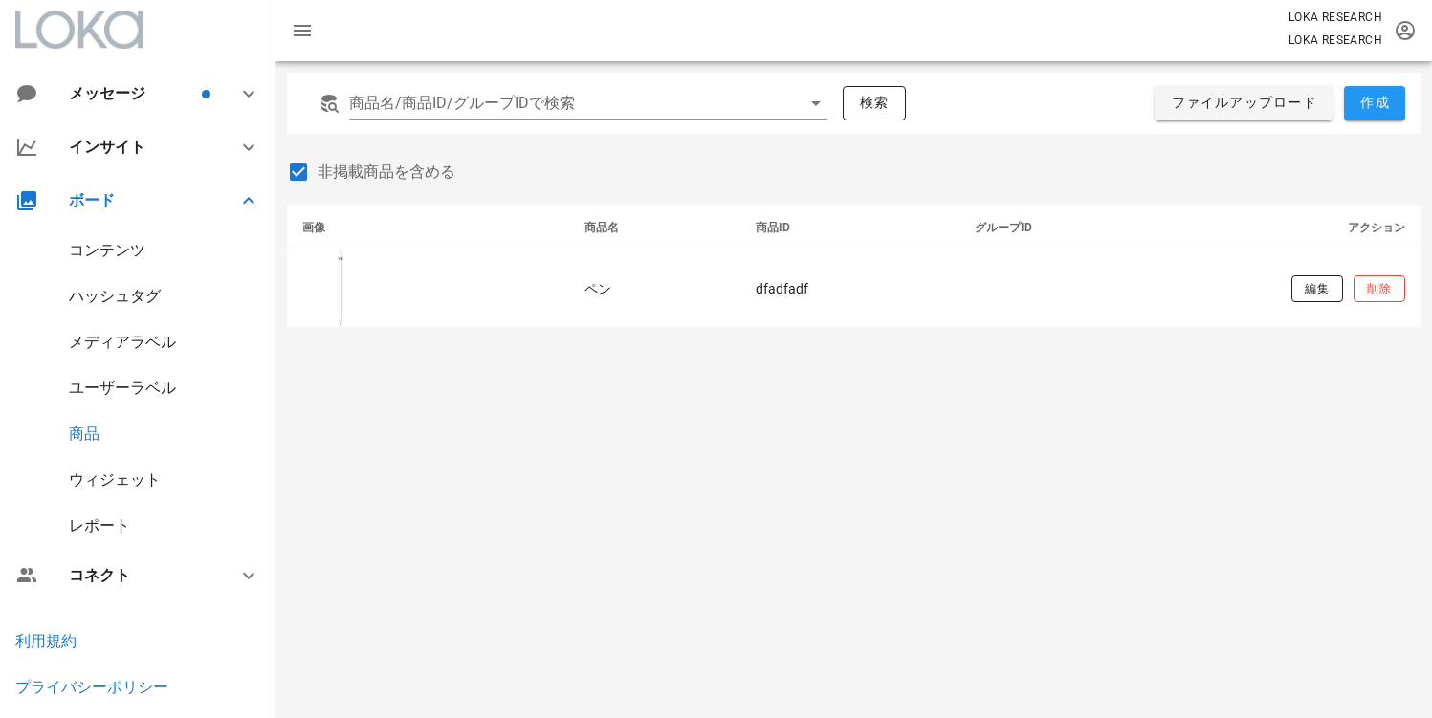
click at [613, 488] on div "商品名/商品ID/グループIDで検索 検索 ファイルアップロード 作成 非掲載商品を含める 画像 商品名 商品ID グループID アクション ペン dfadf…" at bounding box center [853, 389] width 1156 height 657
click at [1361, 103] on span "作成" at bounding box center [1374, 103] width 31 height 17
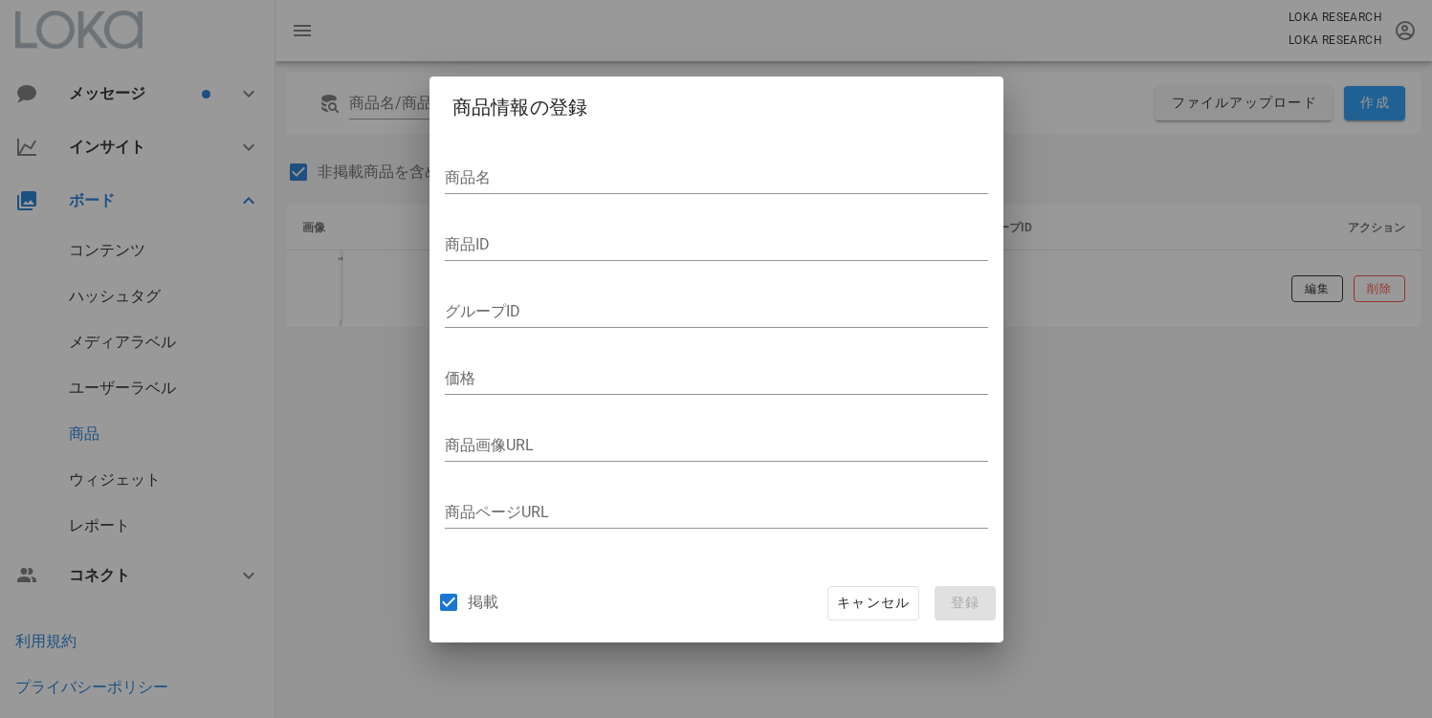
click at [1125, 478] on div at bounding box center [716, 359] width 1432 height 718
